Goal: Task Accomplishment & Management: Manage account settings

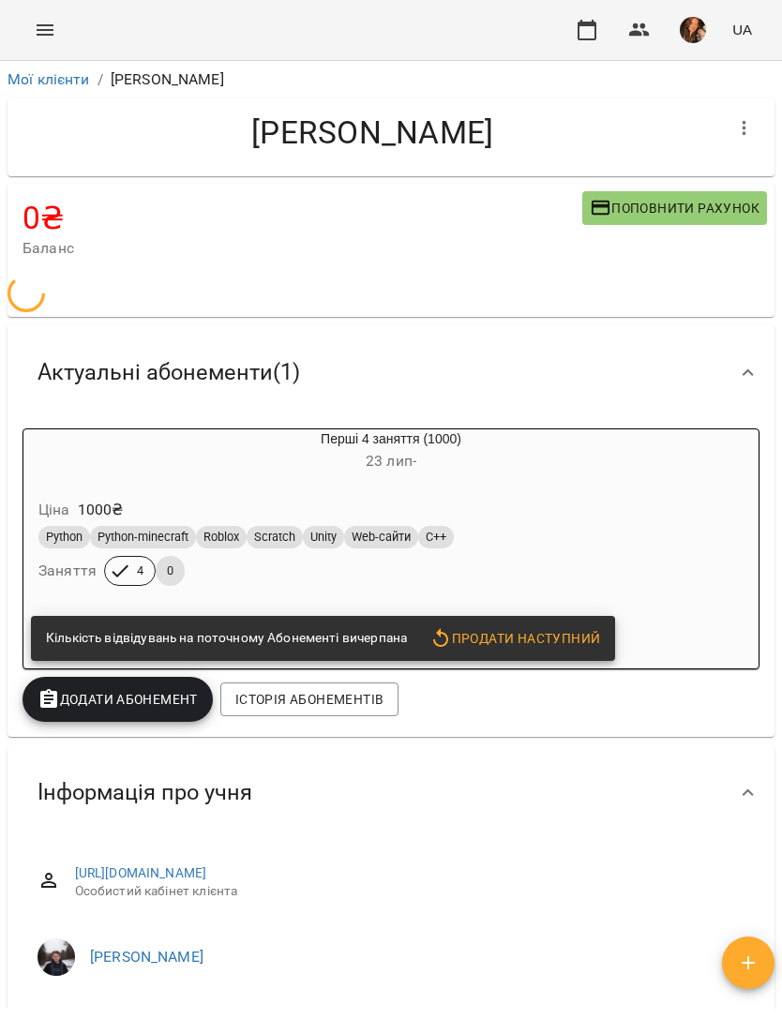
click at [46, 38] on icon "Menu" at bounding box center [45, 30] width 23 height 23
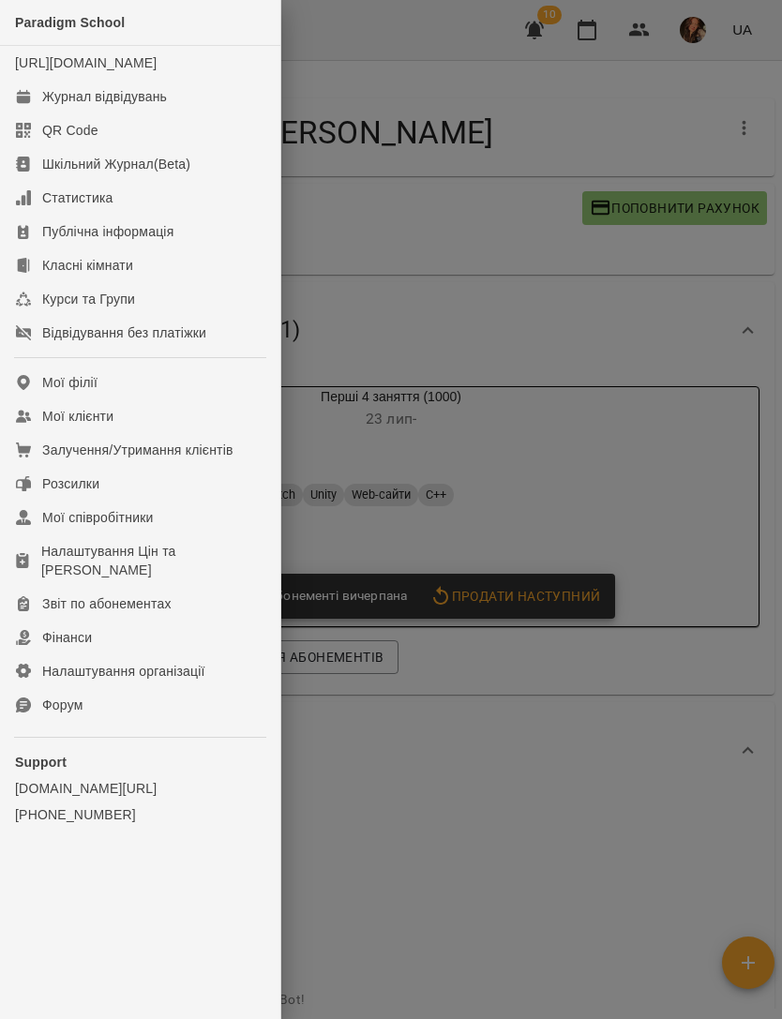
click at [145, 67] on link "[URL][DOMAIN_NAME]" at bounding box center [86, 62] width 142 height 15
click at [138, 106] on div "Журнал відвідувань" at bounding box center [104, 96] width 125 height 19
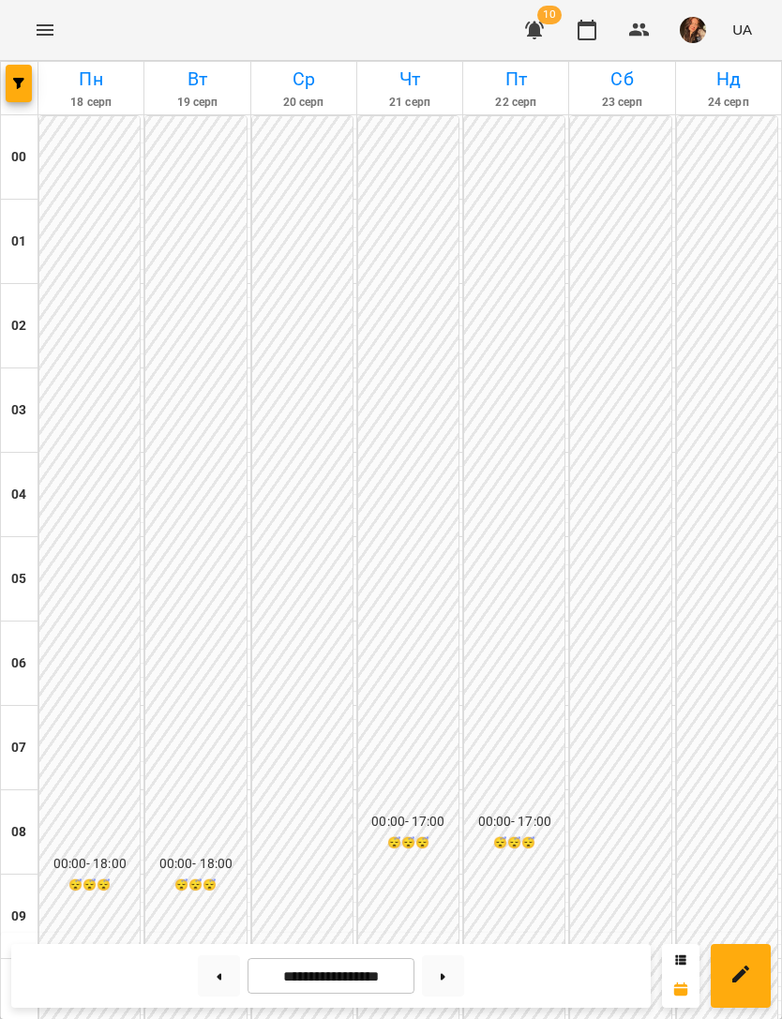
scroll to position [1205, 0]
click at [26, 68] on button "button" at bounding box center [19, 84] width 26 height 38
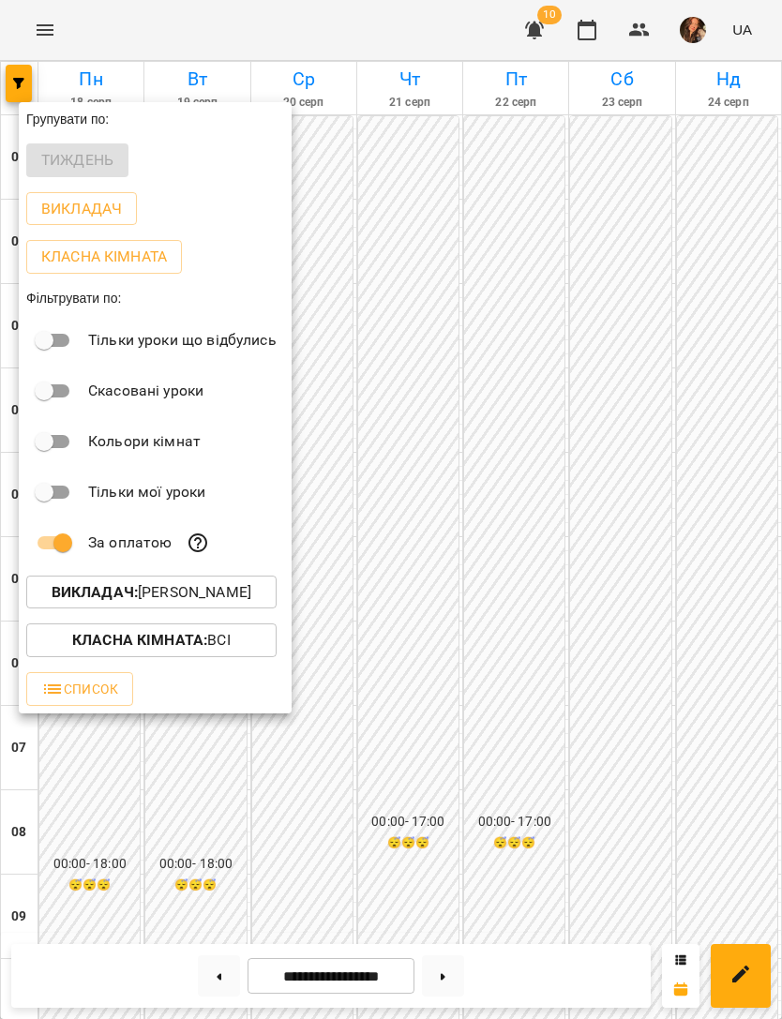
click at [226, 589] on p "Викладач : Садовський Ярослав Олександрович" at bounding box center [152, 592] width 200 height 23
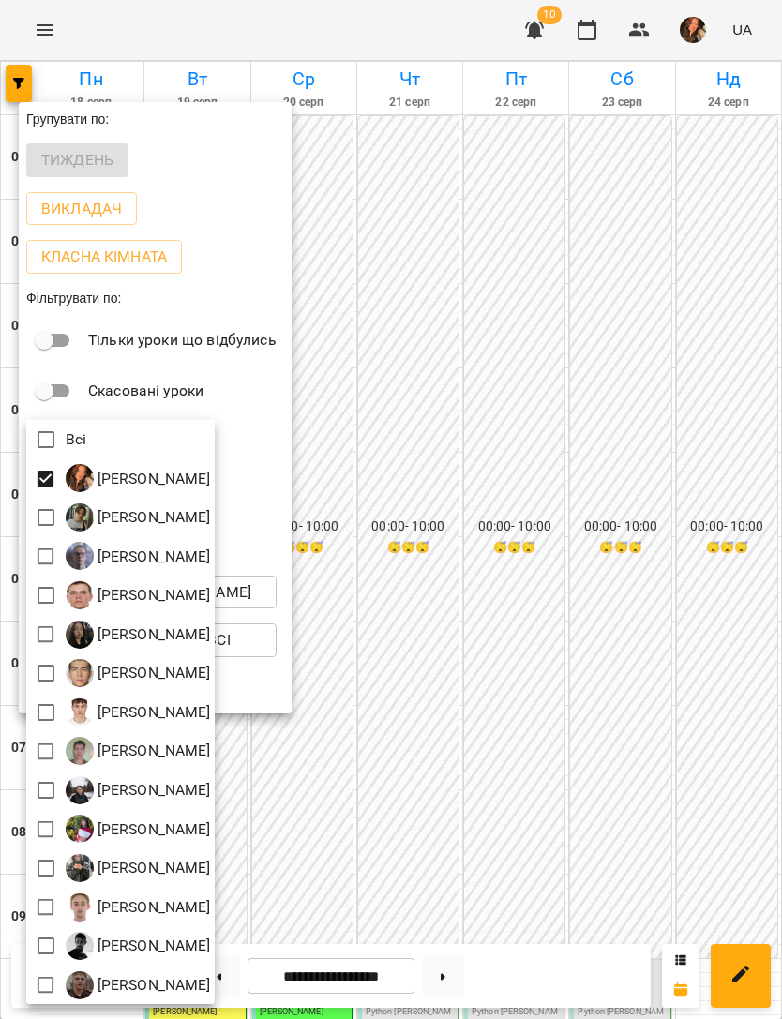
click at [645, 369] on div at bounding box center [391, 509] width 782 height 1019
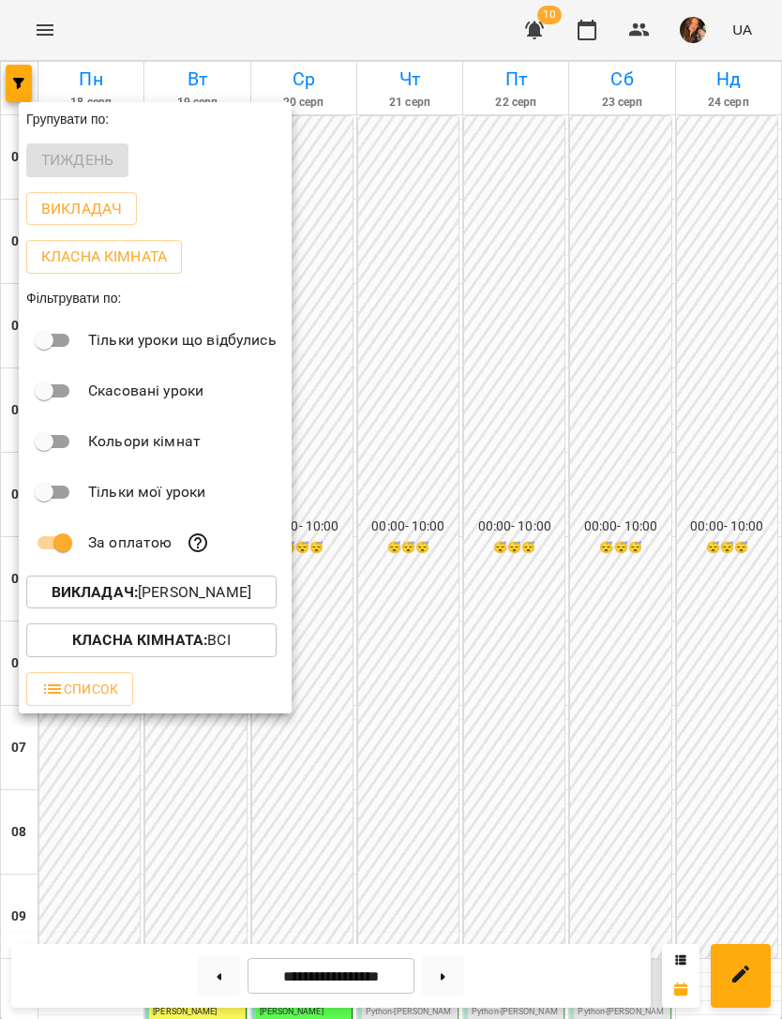
click at [654, 360] on div at bounding box center [391, 509] width 782 height 1019
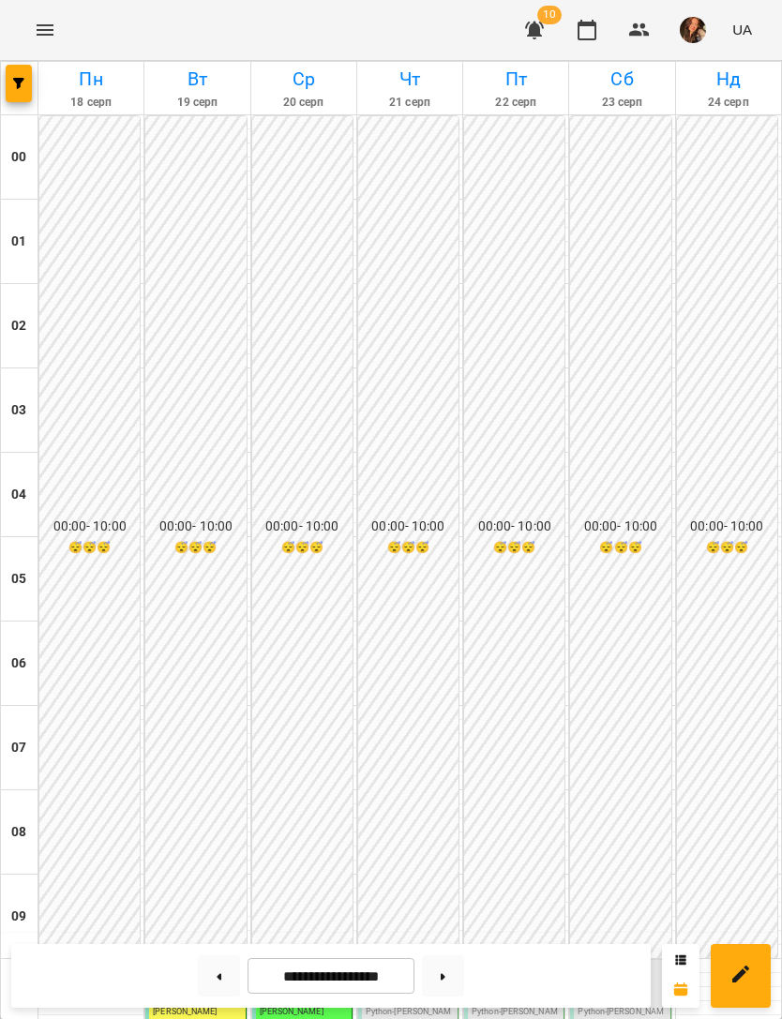
scroll to position [704, 0]
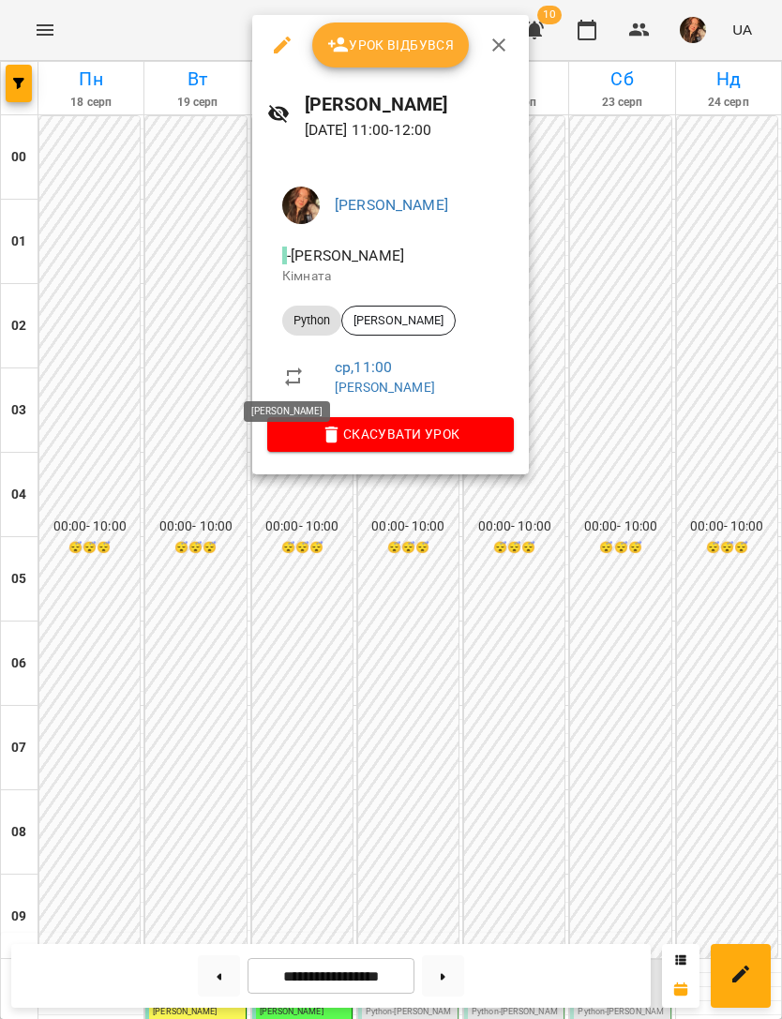
click at [396, 53] on span "Урок відбувся" at bounding box center [391, 45] width 128 height 23
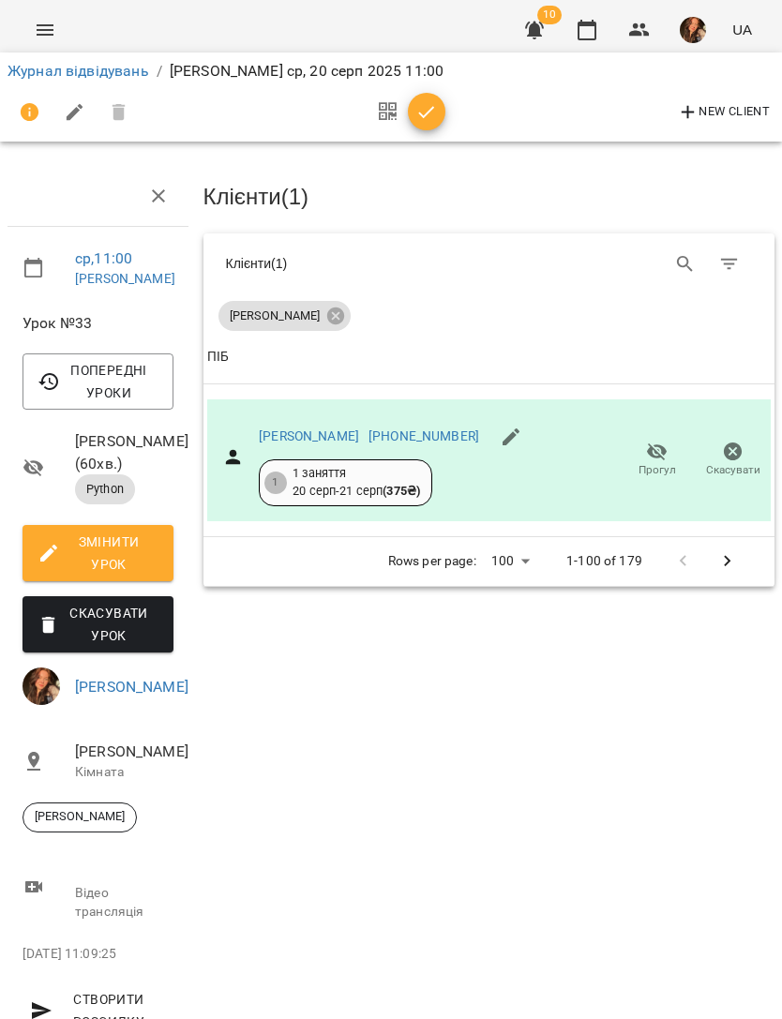
click at [421, 96] on button "button" at bounding box center [427, 112] width 38 height 38
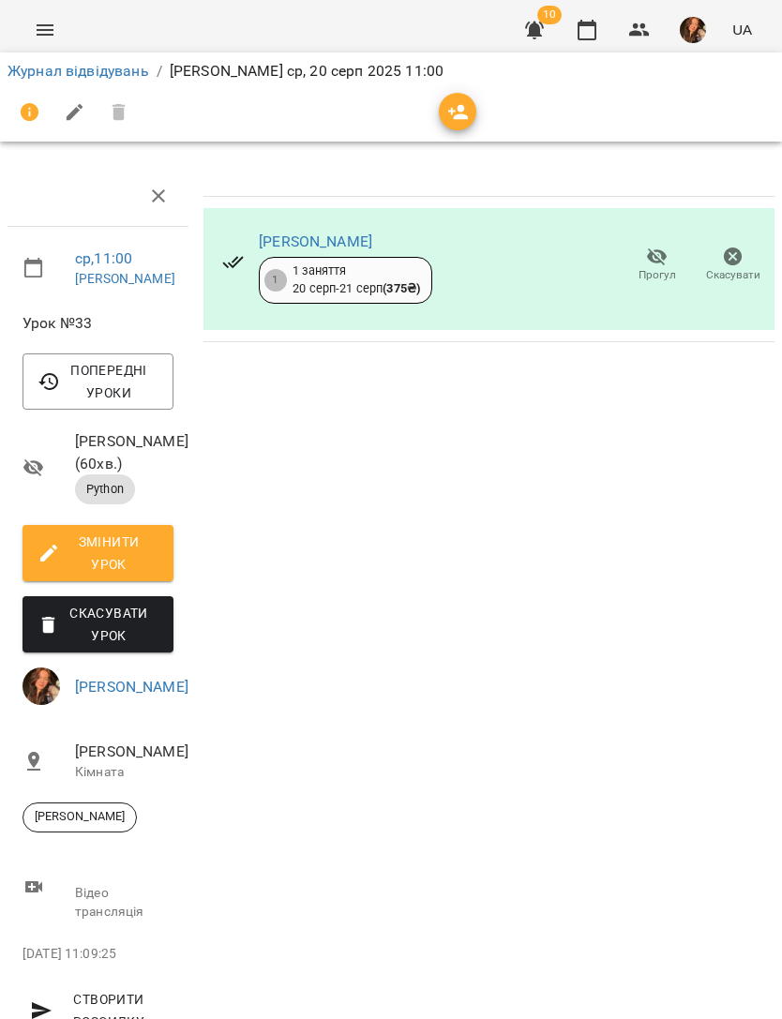
click at [124, 73] on link "Журнал відвідувань" at bounding box center [79, 71] width 142 height 18
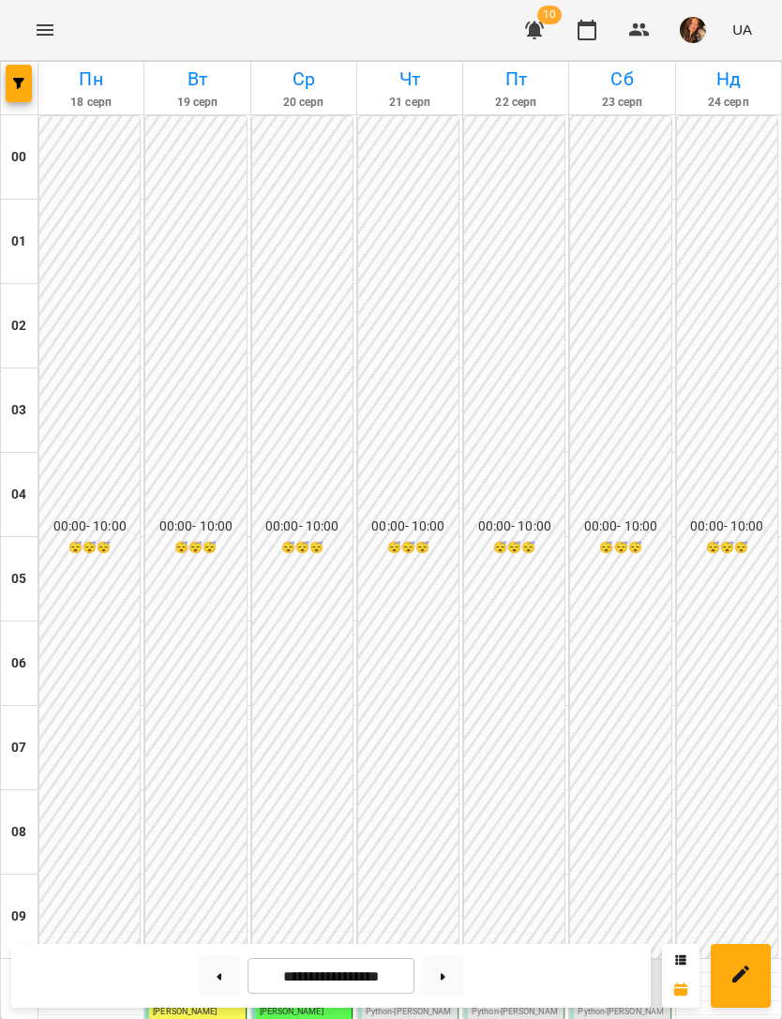
scroll to position [700, 0]
click at [433, 974] on img "Беліменко Вікторія Віталіївна" at bounding box center [421, 988] width 28 height 28
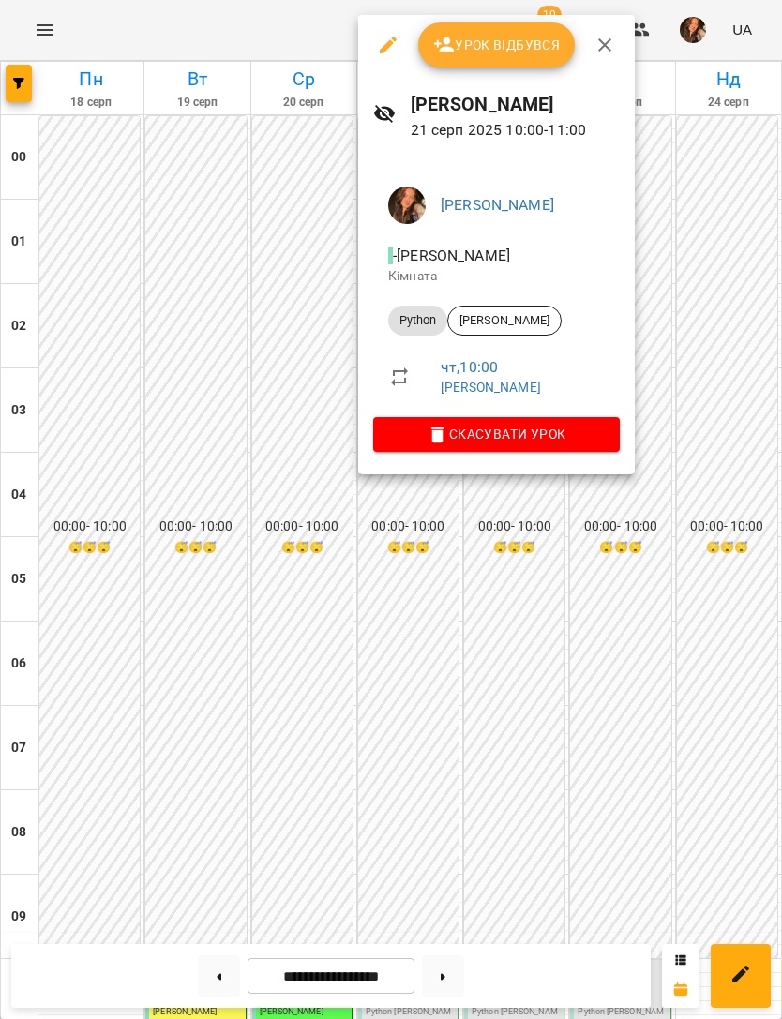
click at [370, 55] on button "button" at bounding box center [388, 45] width 45 height 45
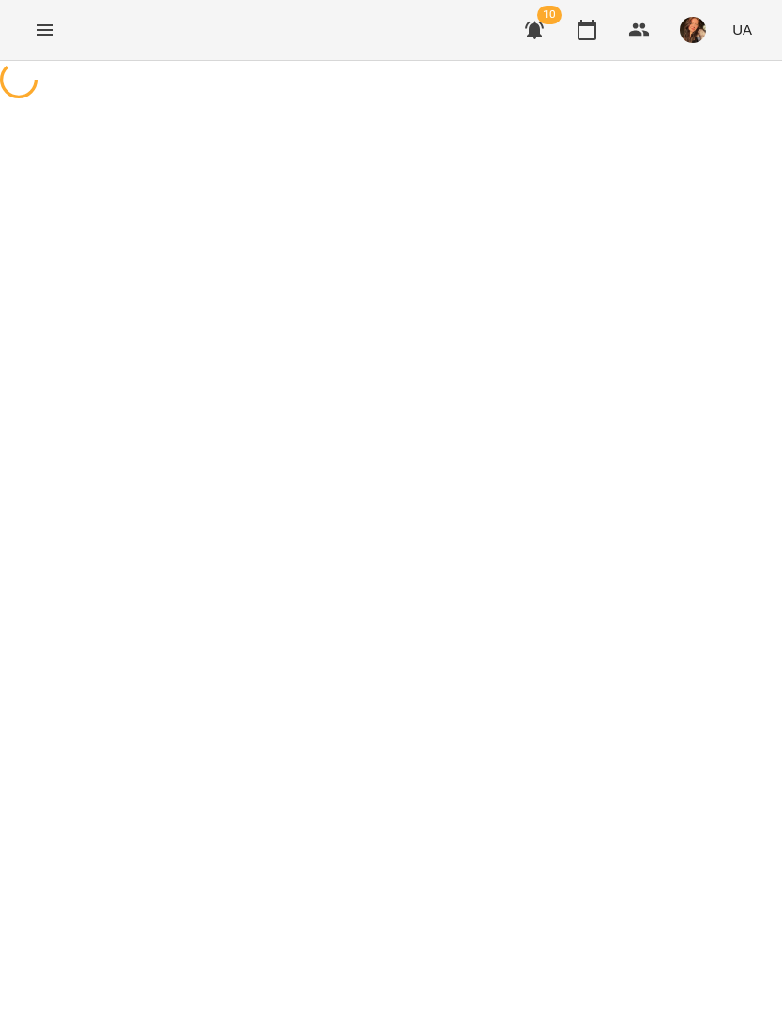
select select "******"
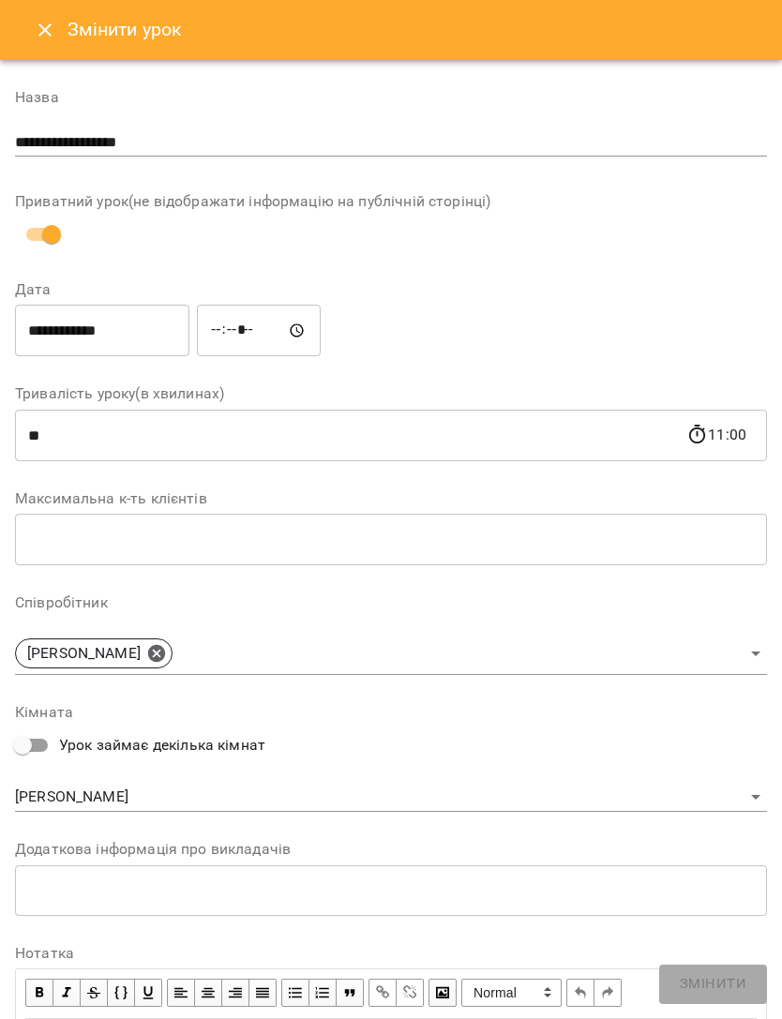
click at [225, 305] on input "*****" at bounding box center [259, 331] width 124 height 53
type input "*****"
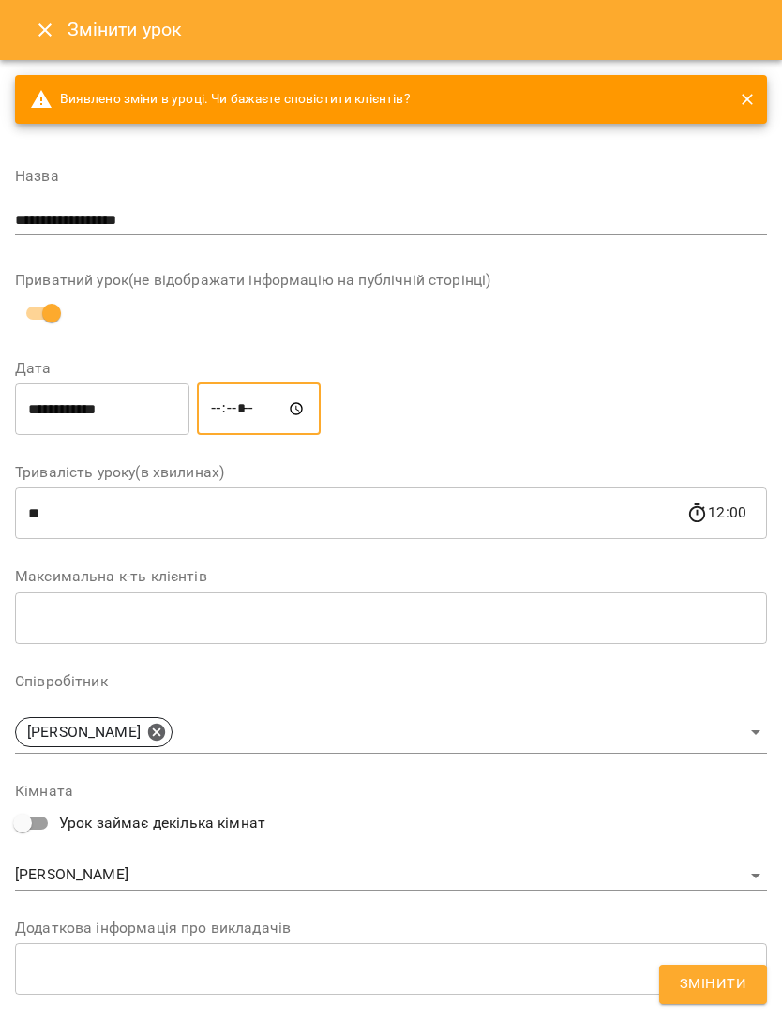
click at [708, 990] on span "Змінити" at bounding box center [713, 984] width 67 height 24
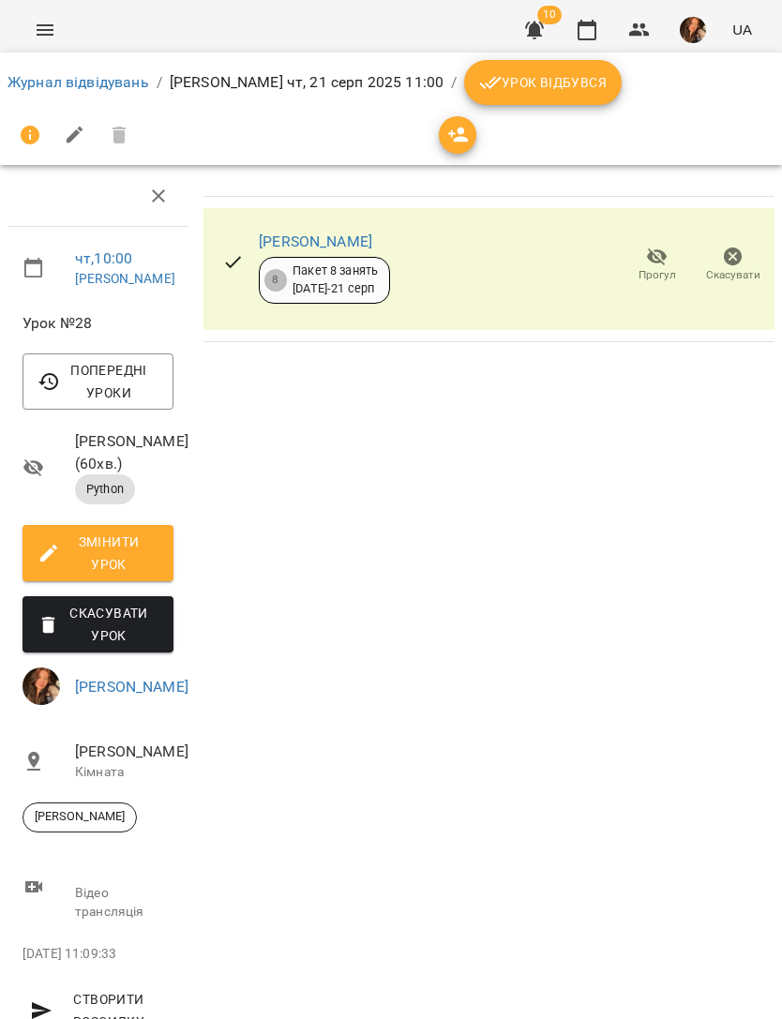
click at [125, 74] on link "Журнал відвідувань" at bounding box center [79, 82] width 142 height 18
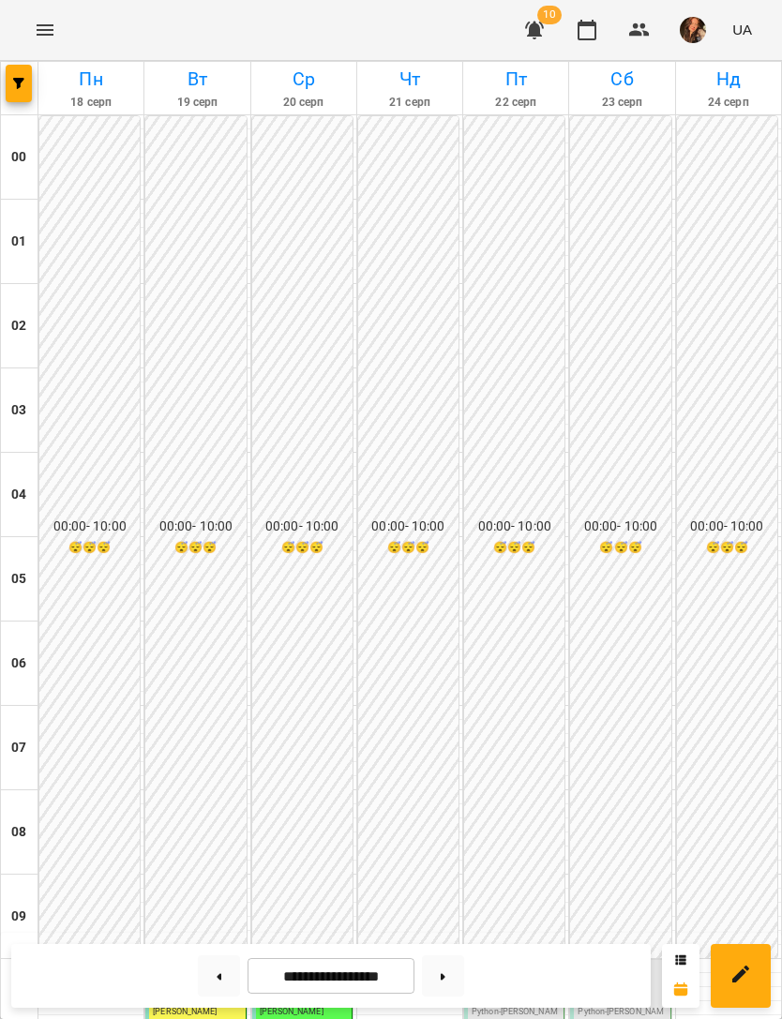
scroll to position [685, 0]
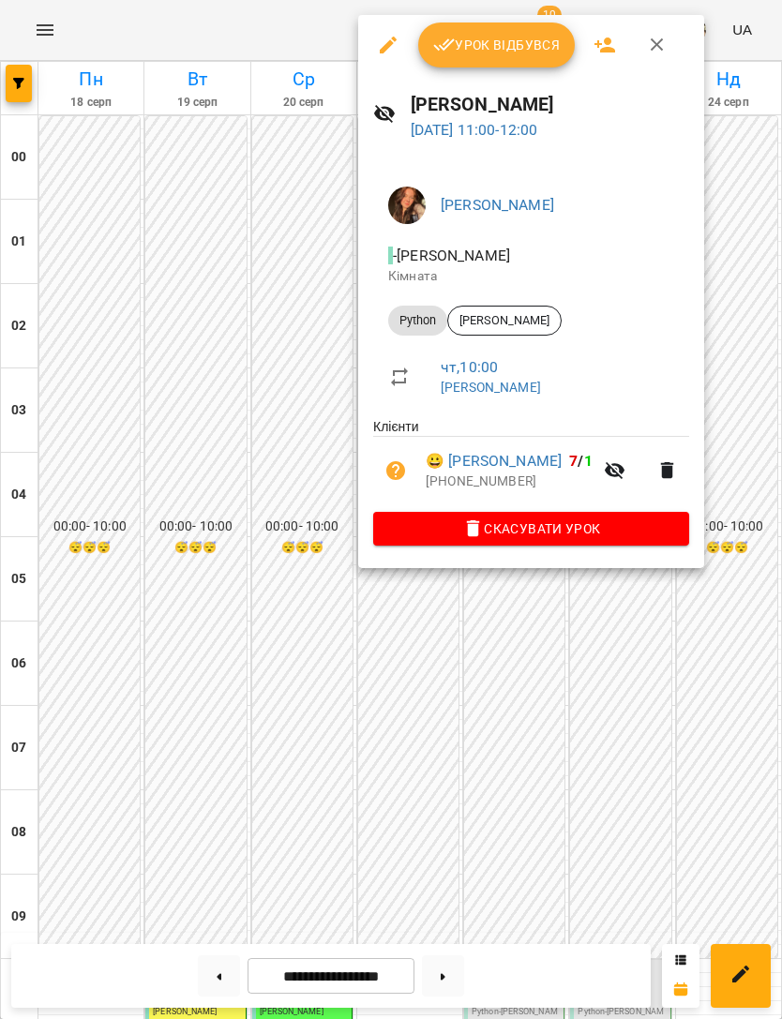
click at [525, 49] on span "Урок відбувся" at bounding box center [497, 45] width 128 height 23
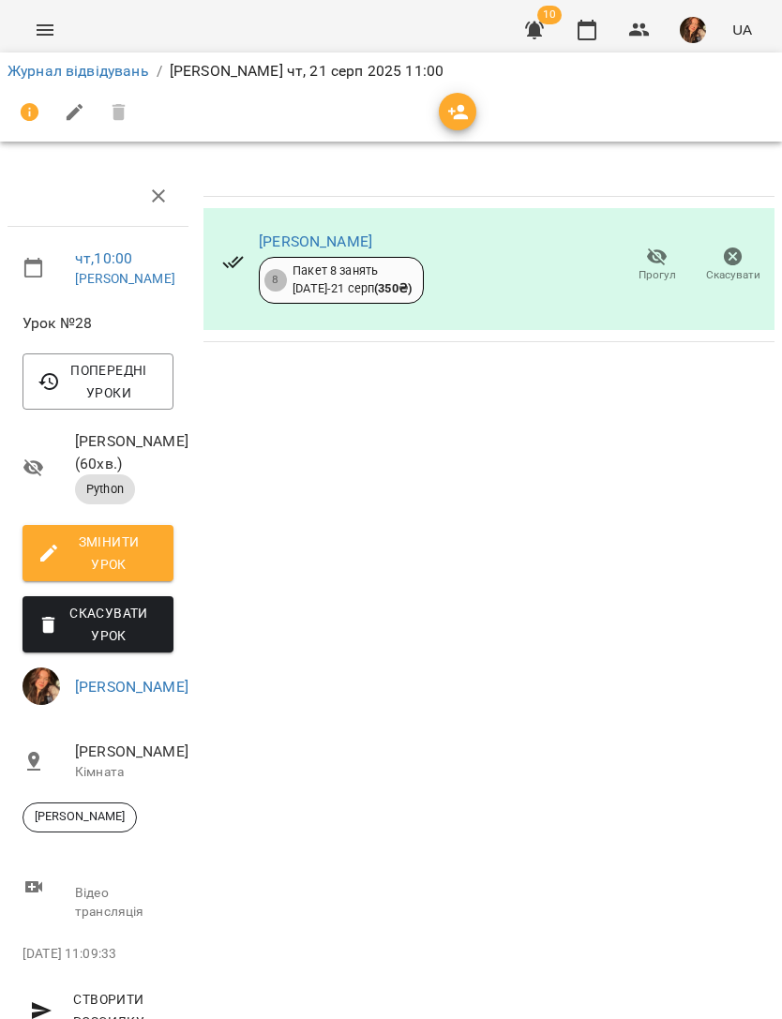
click at [112, 57] on div "Журнал відвідувань / Беліменко Вікторія чт, 21 серп 2025 11:00" at bounding box center [391, 71] width 775 height 30
click at [98, 79] on link "Журнал відвідувань" at bounding box center [79, 71] width 142 height 18
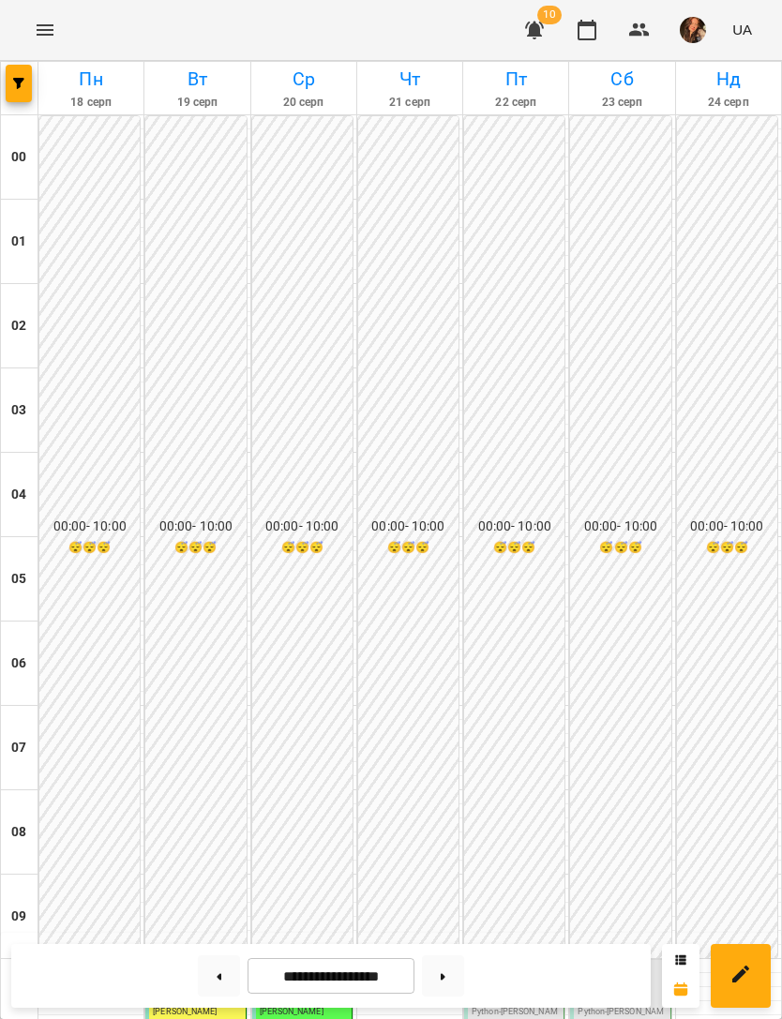
scroll to position [569, 0]
